Goal: Navigation & Orientation: Find specific page/section

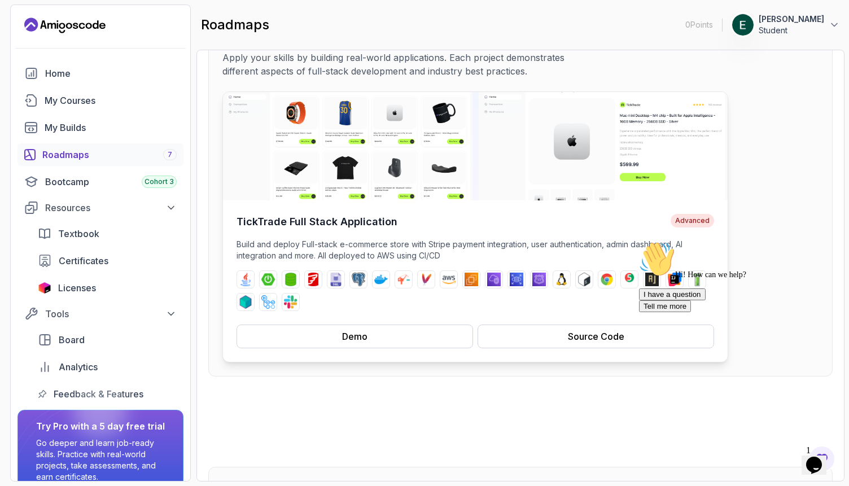
scroll to position [93, 0]
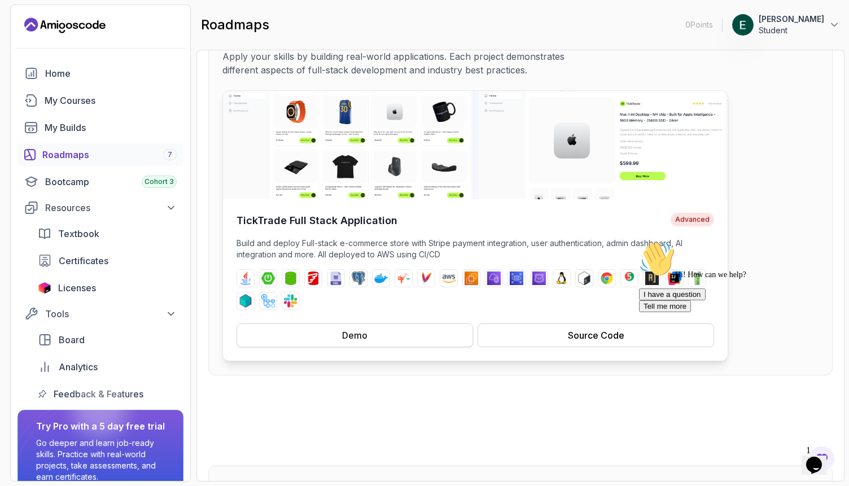
click at [366, 337] on div "Demo" at bounding box center [354, 336] width 25 height 14
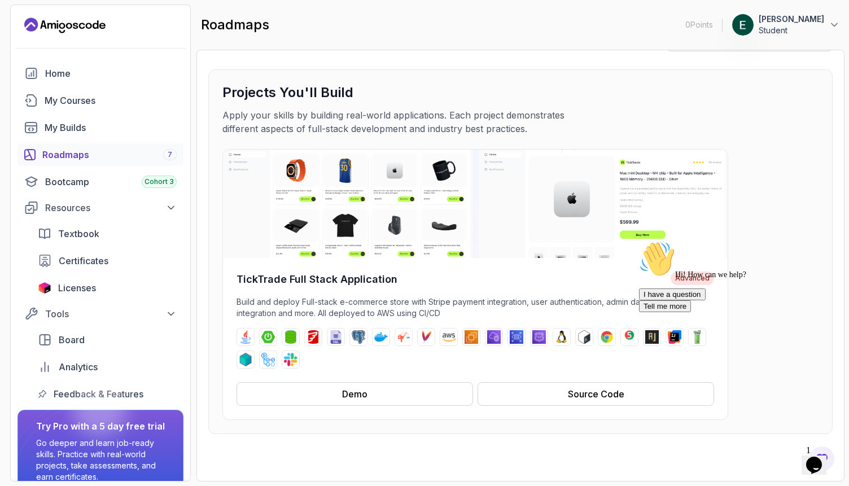
scroll to position [34, 0]
click at [67, 84] on link "Home" at bounding box center [101, 73] width 166 height 23
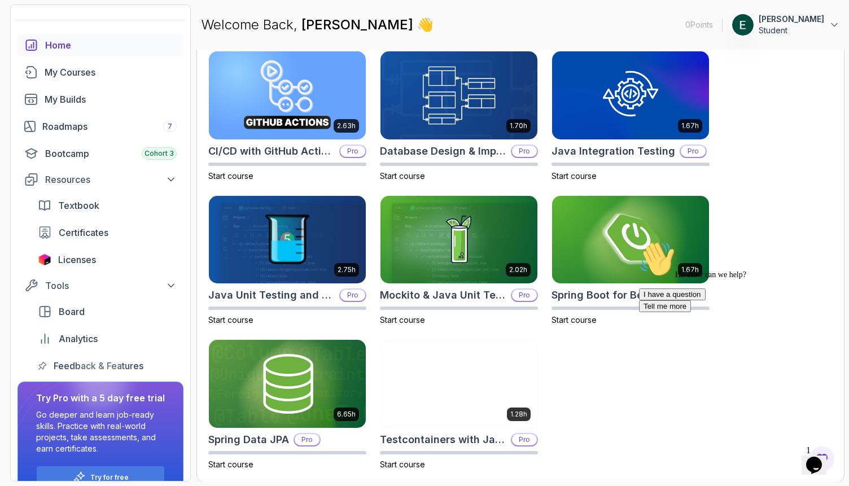
scroll to position [53, 0]
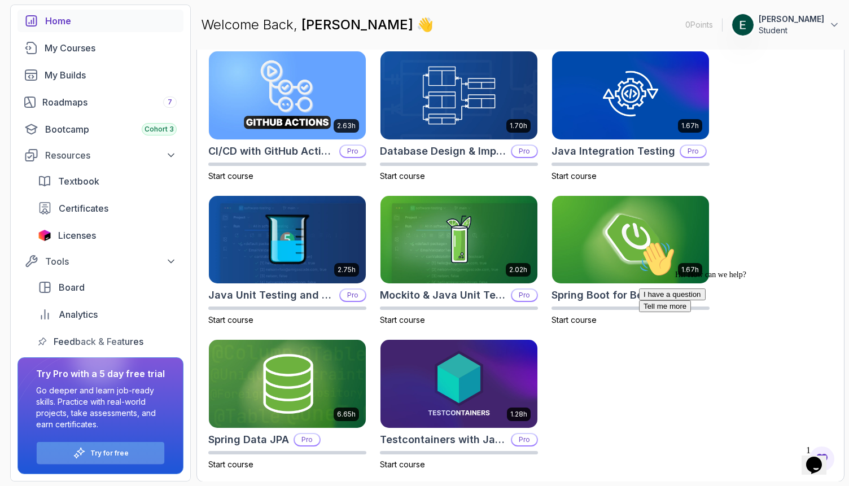
click at [106, 448] on div "Try for free" at bounding box center [101, 453] width 128 height 22
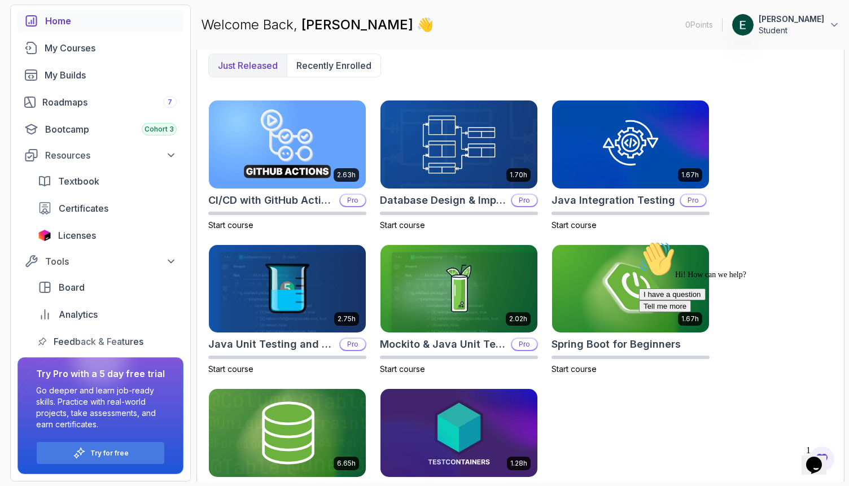
scroll to position [296, 0]
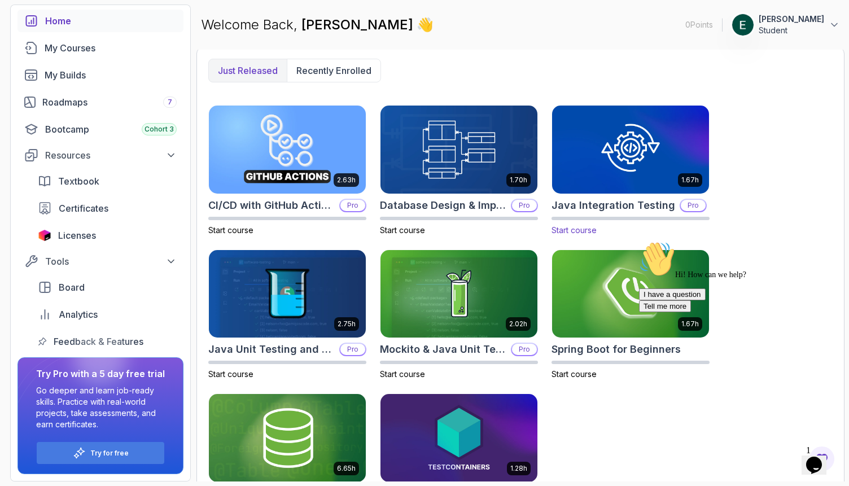
click at [600, 159] on img at bounding box center [630, 149] width 165 height 92
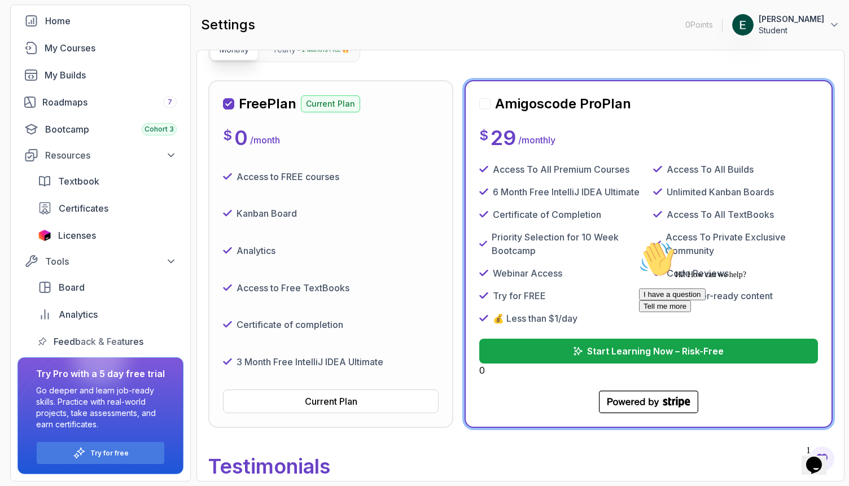
scroll to position [147, 0]
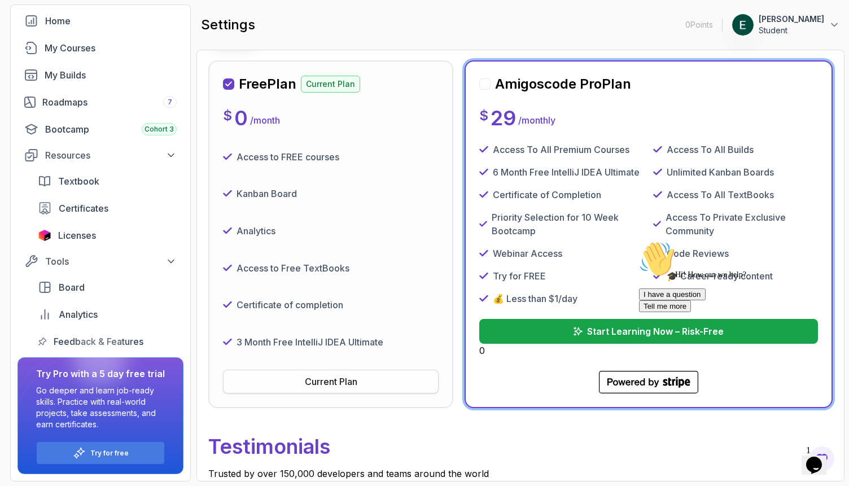
click at [284, 389] on button "Current Plan" at bounding box center [331, 382] width 216 height 24
click at [324, 259] on div "Access to Free TextBooks" at bounding box center [331, 268] width 216 height 28
click at [359, 132] on div "Free Plan Current Plan $ 0 / month Access to FREE courses Kanban Board Analytic…" at bounding box center [331, 234] width 216 height 318
click at [331, 308] on p "Certificate of completion" at bounding box center [290, 305] width 107 height 14
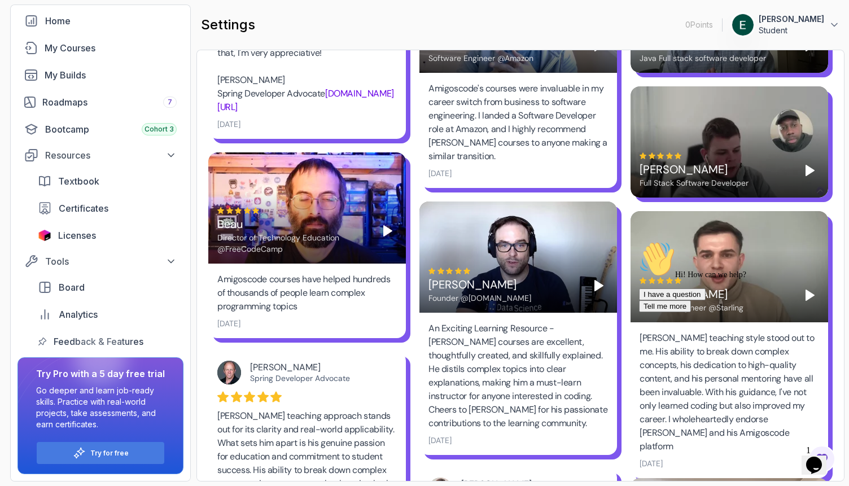
scroll to position [722, 0]
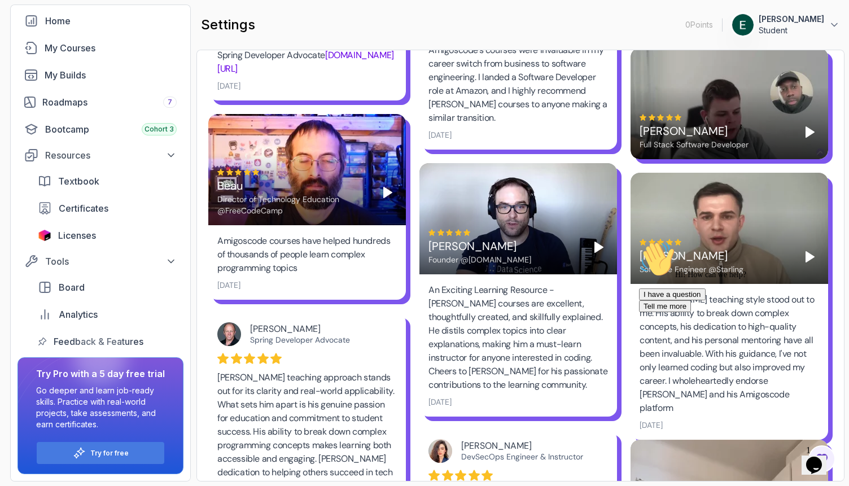
scroll to position [350, 0]
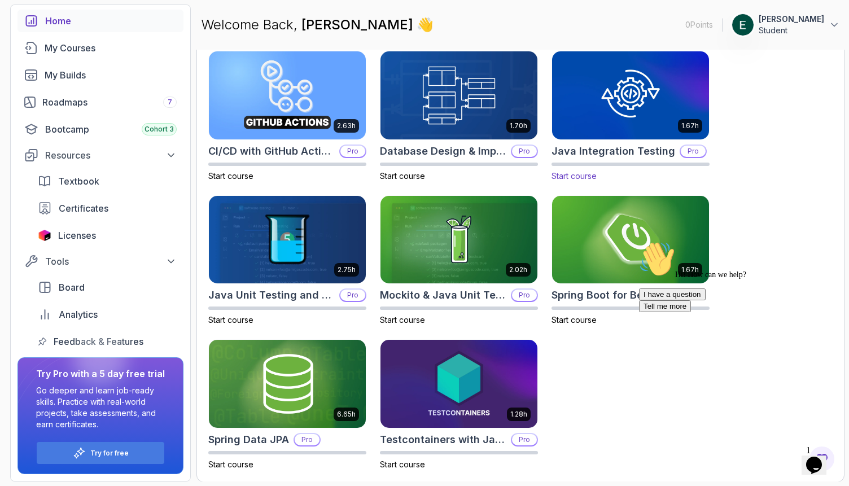
click at [614, 116] on img at bounding box center [630, 95] width 165 height 92
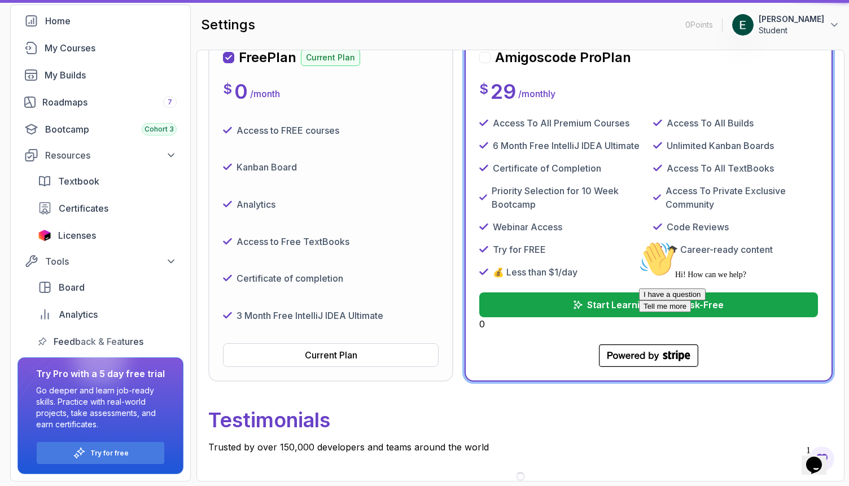
scroll to position [67, 0]
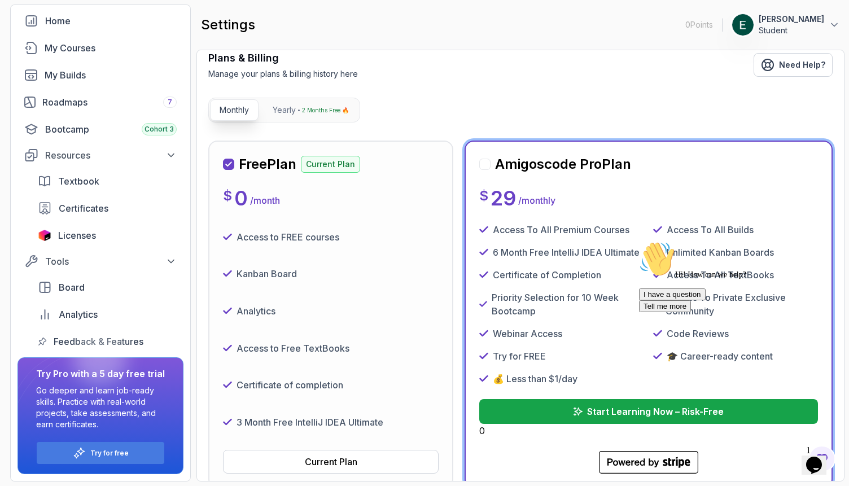
click at [280, 336] on div "Access to Free TextBooks" at bounding box center [331, 348] width 216 height 28
click at [280, 452] on button "Current Plan" at bounding box center [331, 462] width 216 height 24
click at [282, 456] on button "Current Plan" at bounding box center [331, 462] width 216 height 24
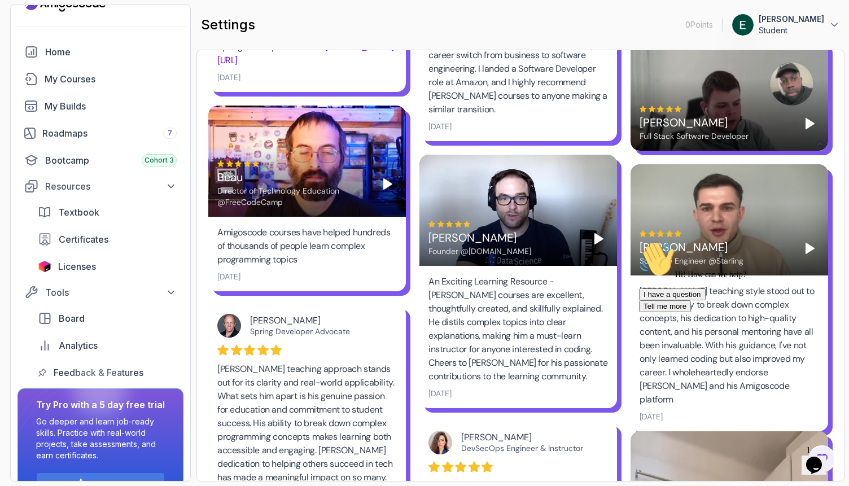
scroll to position [0, 0]
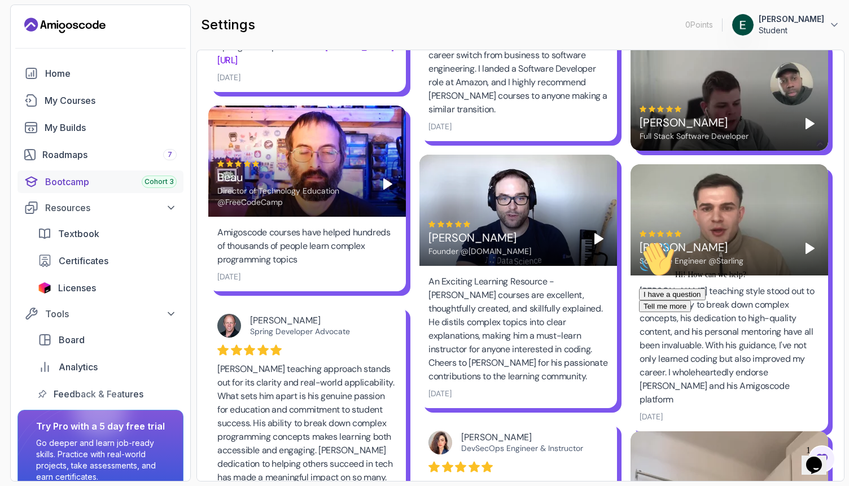
click at [107, 189] on link "Bootcamp Cohort 3" at bounding box center [101, 182] width 166 height 23
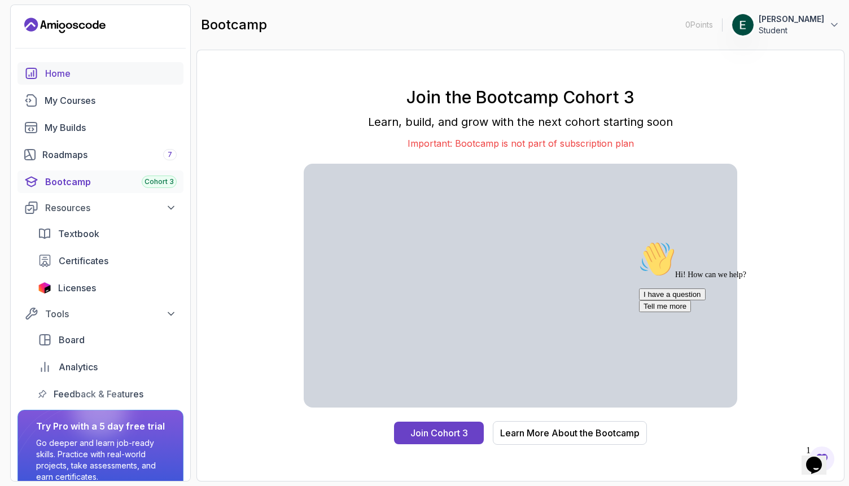
click at [62, 76] on div "Home" at bounding box center [111, 74] width 132 height 14
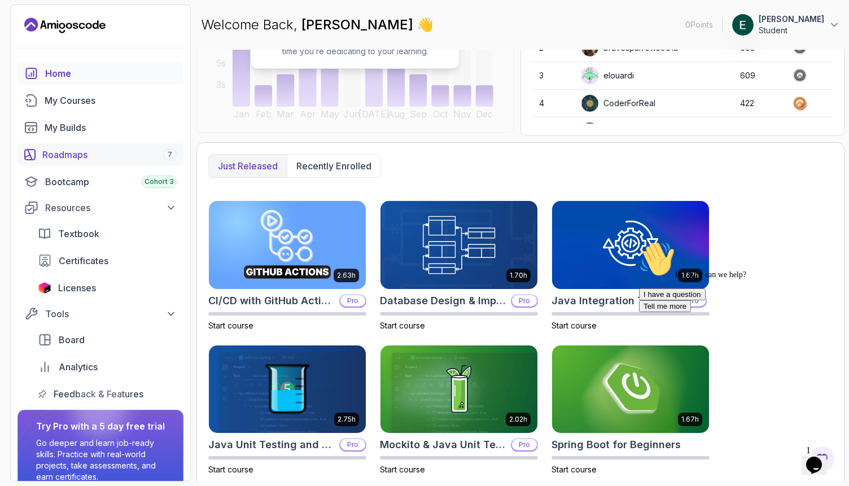
scroll to position [207, 0]
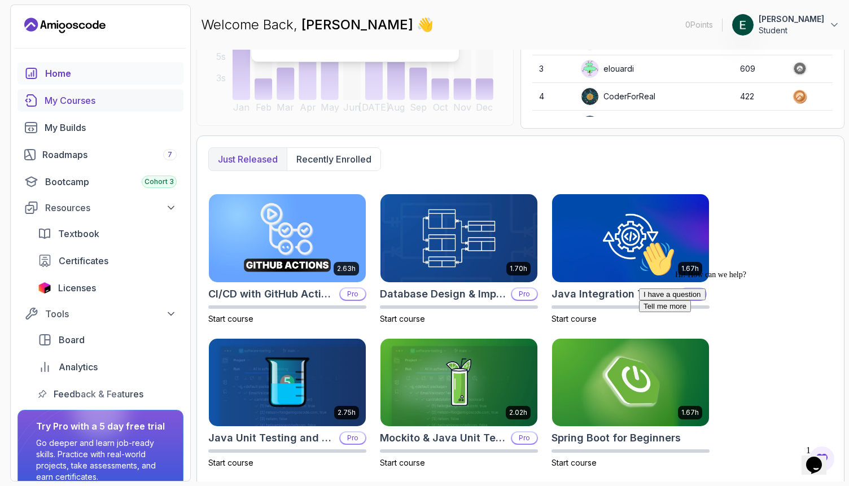
click at [108, 106] on div "My Courses" at bounding box center [111, 101] width 132 height 14
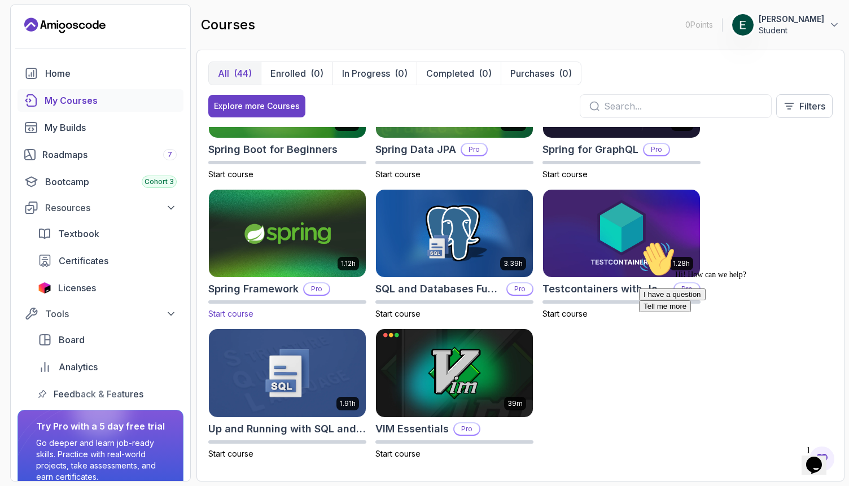
scroll to position [1758, 0]
